Goal: Transaction & Acquisition: Obtain resource

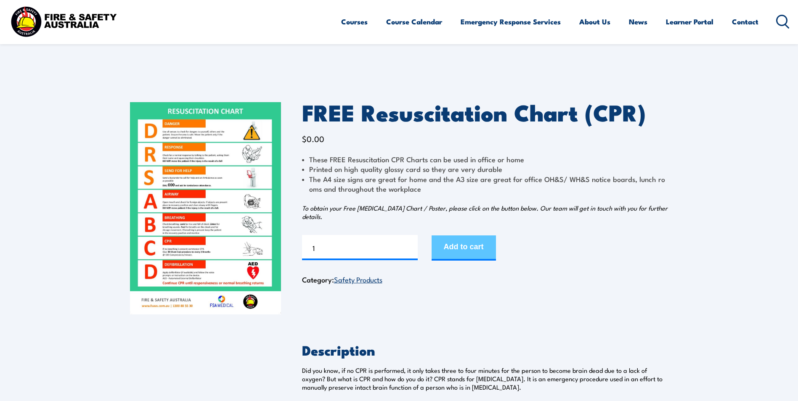
click at [474, 251] on button "Add to cart" at bounding box center [464, 248] width 64 height 25
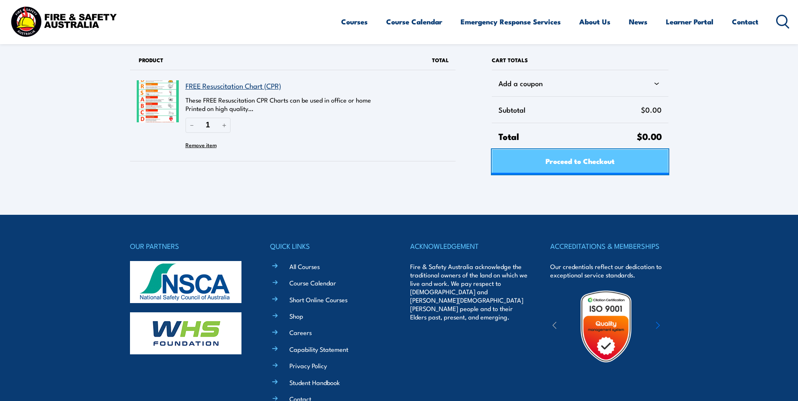
click at [618, 157] on link "Proceed to Checkout" at bounding box center [580, 161] width 176 height 25
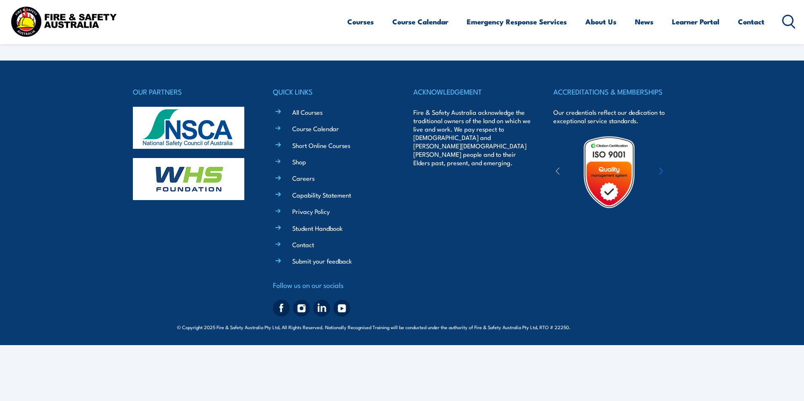
select select "VIC"
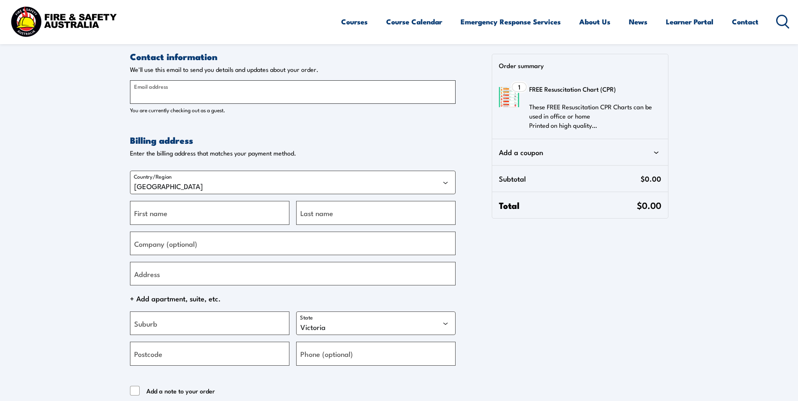
click at [226, 93] on input "Email address" at bounding box center [293, 92] width 326 height 24
click at [204, 94] on input "Email address" at bounding box center [293, 92] width 326 height 24
type input "info@littlejoeysearlylearningcentre.com.au"
click at [188, 215] on input "First name" at bounding box center [209, 213] width 159 height 24
type input "Brittney"
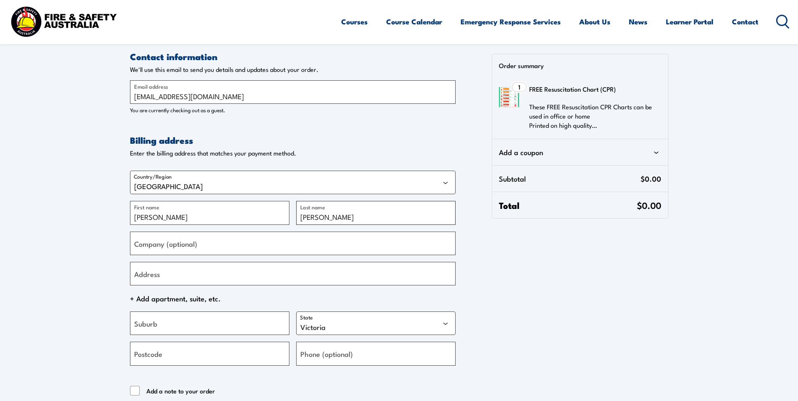
type input "Davis"
type input "Little Joeys Early Learning Centre"
click at [296, 272] on input "Address" at bounding box center [293, 274] width 326 height 24
type input "2 Dorning Road"
click at [207, 327] on input "Suburb" at bounding box center [209, 324] width 159 height 24
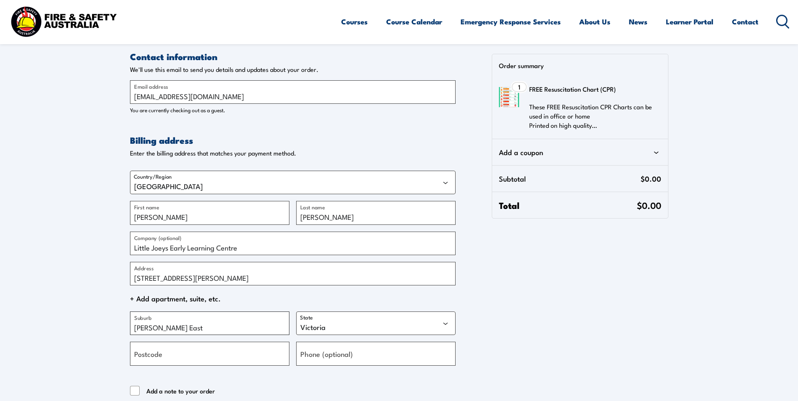
type input "Narre Warren East"
click at [156, 355] on label "Postcode" at bounding box center [148, 353] width 28 height 11
click at [156, 355] on input "Postcode" at bounding box center [209, 354] width 159 height 24
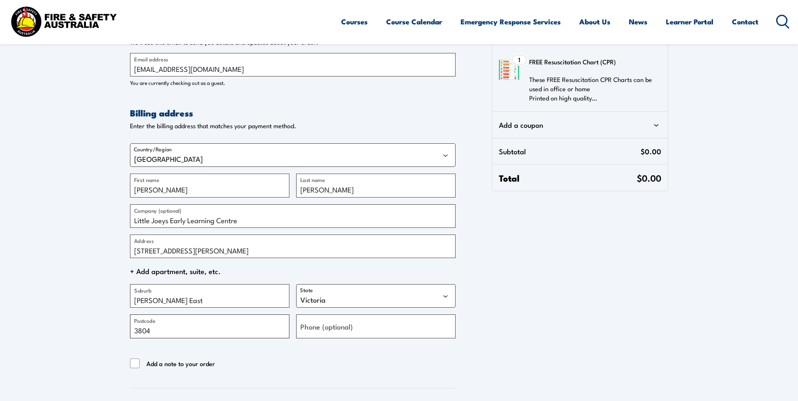
scroll to position [126, 0]
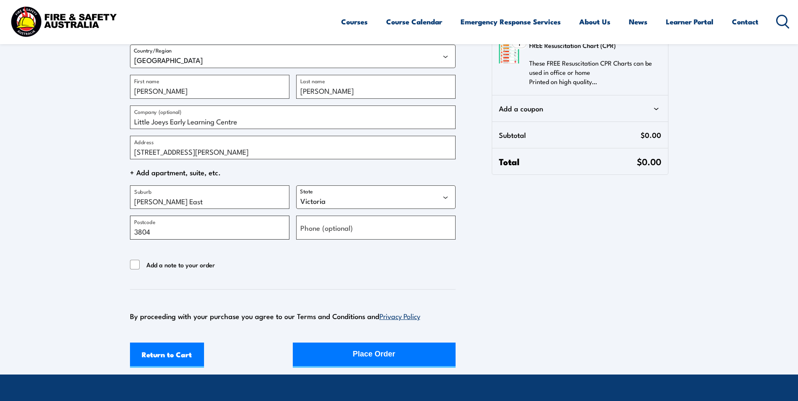
type input "3804"
click at [355, 232] on input "Phone (optional)" at bounding box center [375, 228] width 159 height 24
drag, startPoint x: 321, startPoint y: 226, endPoint x: 317, endPoint y: 231, distance: 6.3
click at [317, 231] on label "Phone (optional)" at bounding box center [326, 227] width 53 height 11
click at [317, 231] on input "Phone (optional)" at bounding box center [375, 228] width 159 height 24
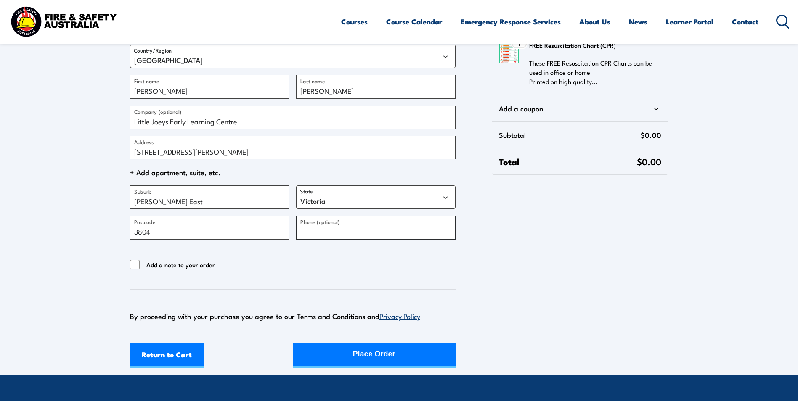
paste input "03) 9796 9897"
click at [310, 233] on input "03) 9796 9897" at bounding box center [375, 228] width 159 height 24
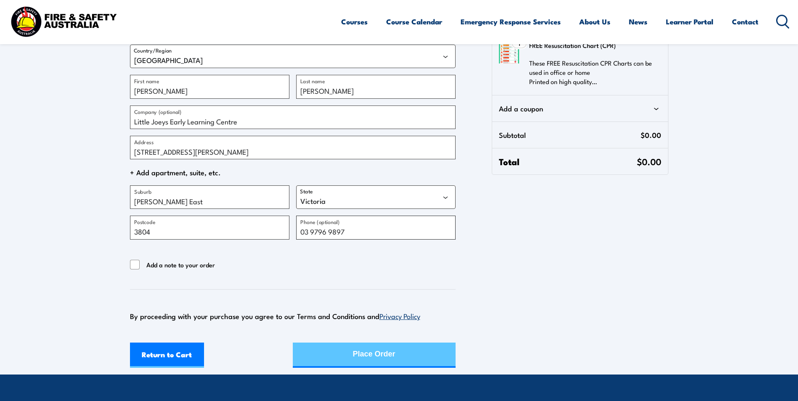
type input "03 9796 9897"
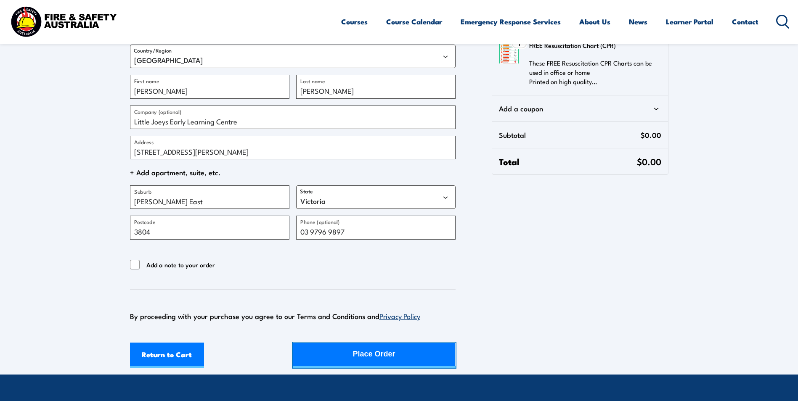
click at [360, 350] on div "Place Order" at bounding box center [374, 354] width 42 height 22
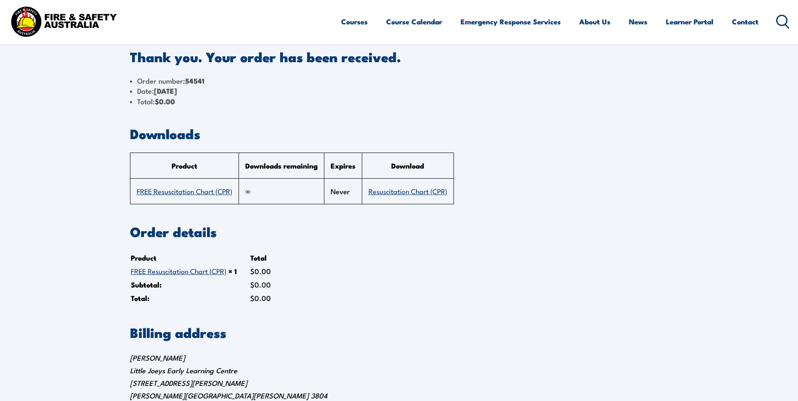
click at [431, 191] on link "Resuscitation Chart (CPR)" at bounding box center [408, 191] width 79 height 10
click at [424, 192] on link "Resuscitation Chart (CPR)" at bounding box center [408, 191] width 79 height 10
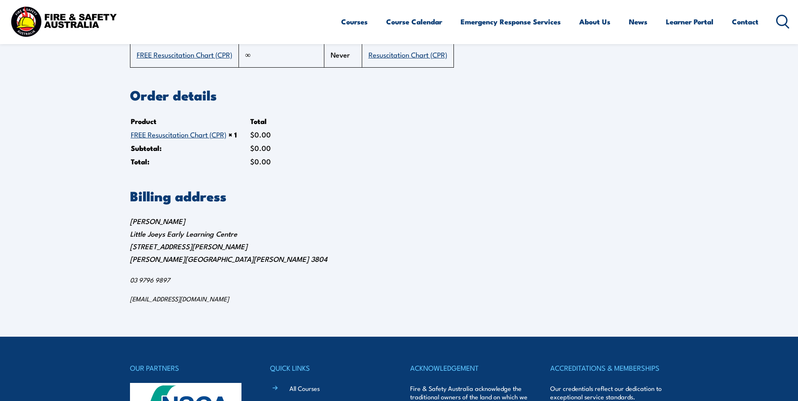
scroll to position [168, 0]
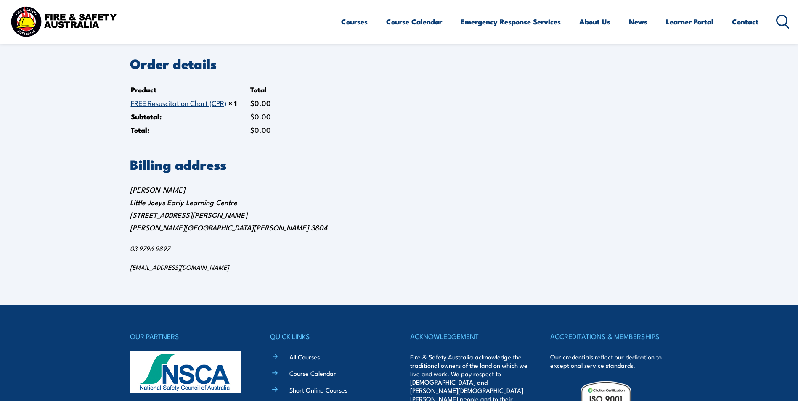
click at [539, 112] on section "Order details Product Total FREE Resuscitation Chart (CPR) × 1 $ 0.00 Subtotal:…" at bounding box center [399, 97] width 538 height 80
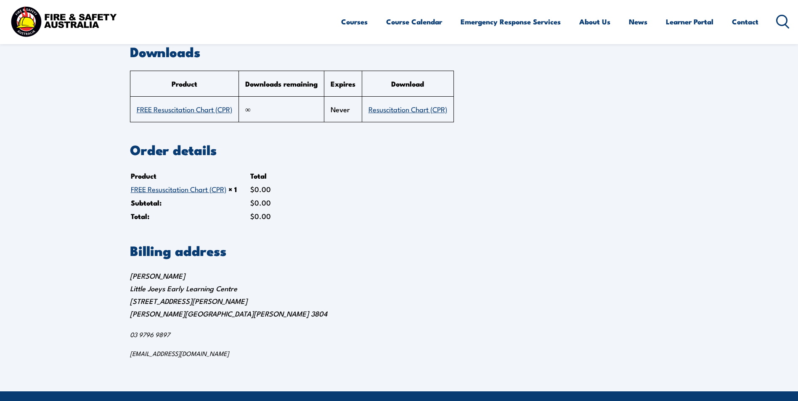
scroll to position [0, 0]
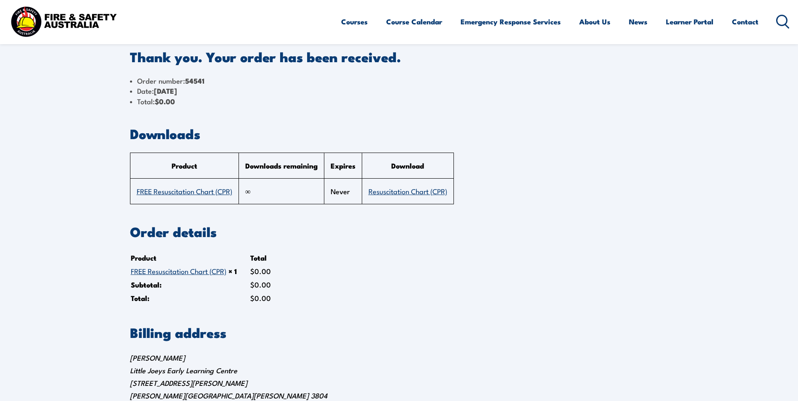
click at [219, 194] on link "FREE Resuscitation Chart (CPR)" at bounding box center [184, 191] width 95 height 10
